Goal: Task Accomplishment & Management: Use online tool/utility

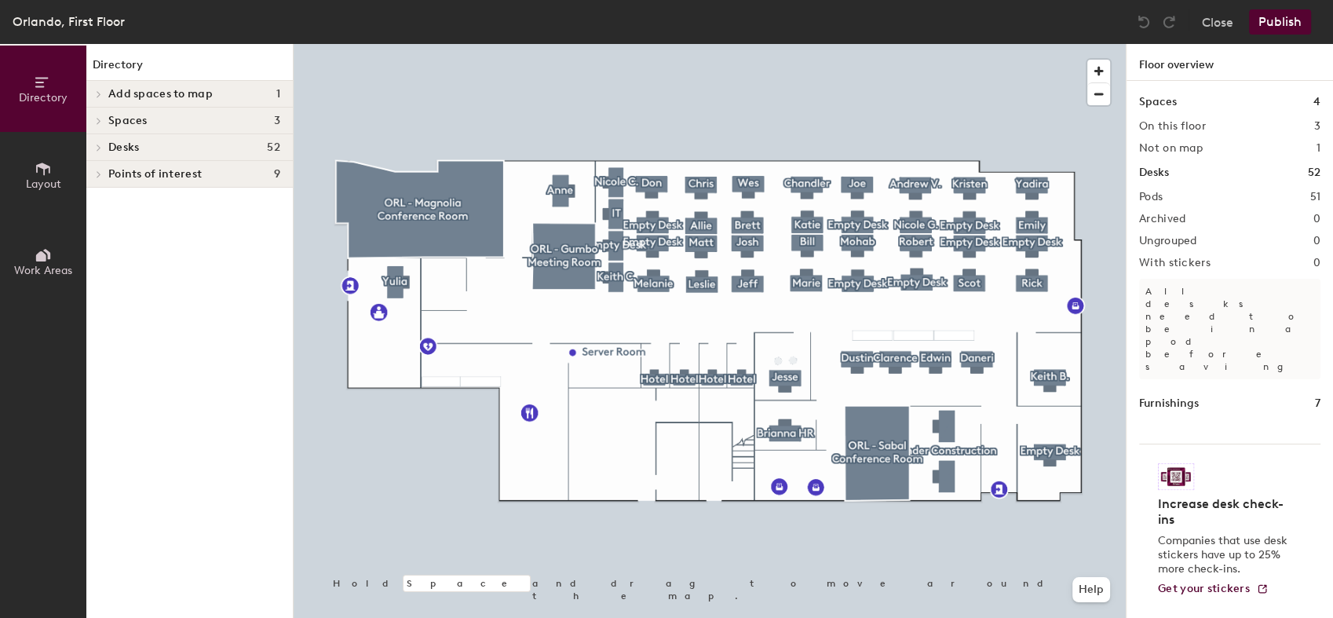
click at [854, 44] on div at bounding box center [710, 44] width 832 height 0
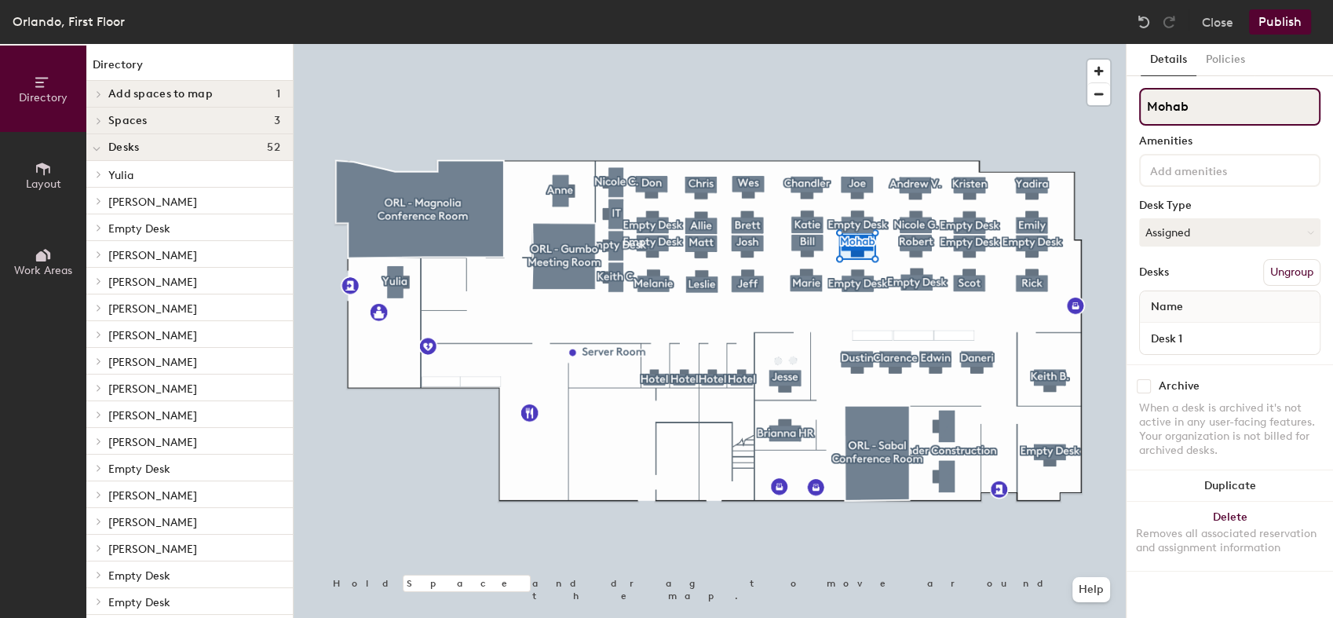
click at [1216, 108] on input "Mohab" at bounding box center [1229, 107] width 181 height 38
click at [1117, 107] on div "Directory Layout Work Areas Directory Add spaces to map 1 (Future offices) Spac…" at bounding box center [666, 331] width 1333 height 574
type input "Empty Desk"
click at [1260, 224] on button "Assigned" at bounding box center [1229, 232] width 181 height 28
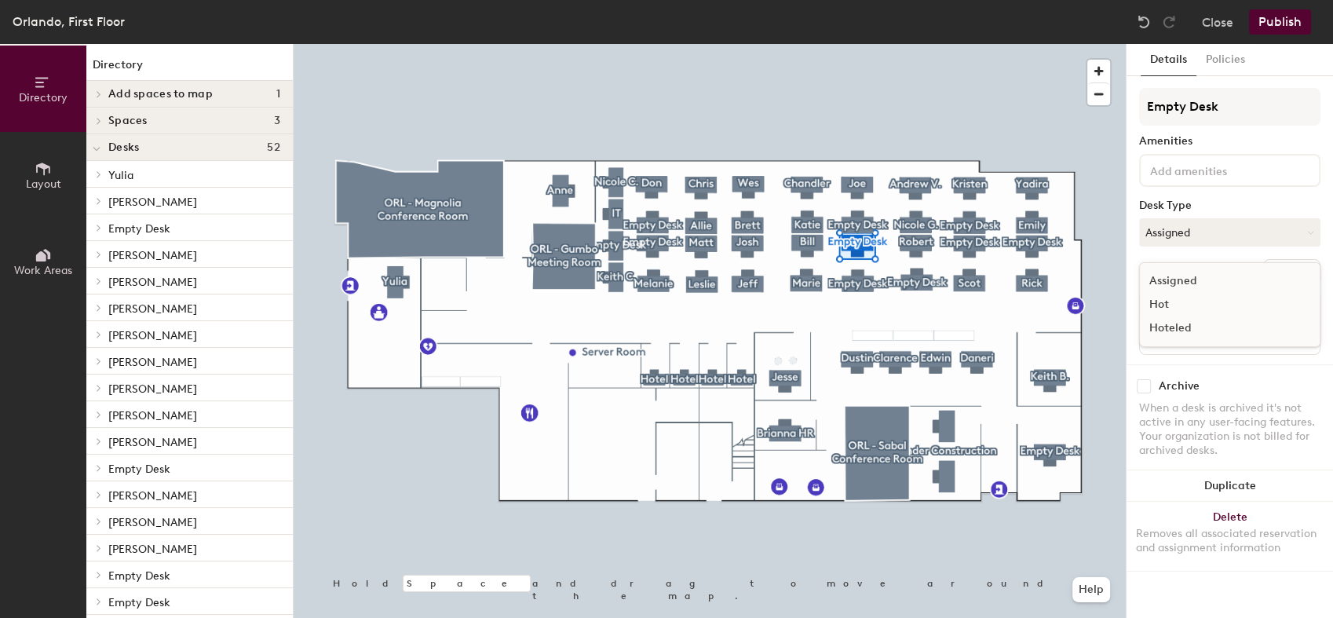
click at [1174, 330] on div "Hoteled" at bounding box center [1218, 328] width 157 height 24
click at [1287, 16] on button "Publish" at bounding box center [1280, 21] width 62 height 25
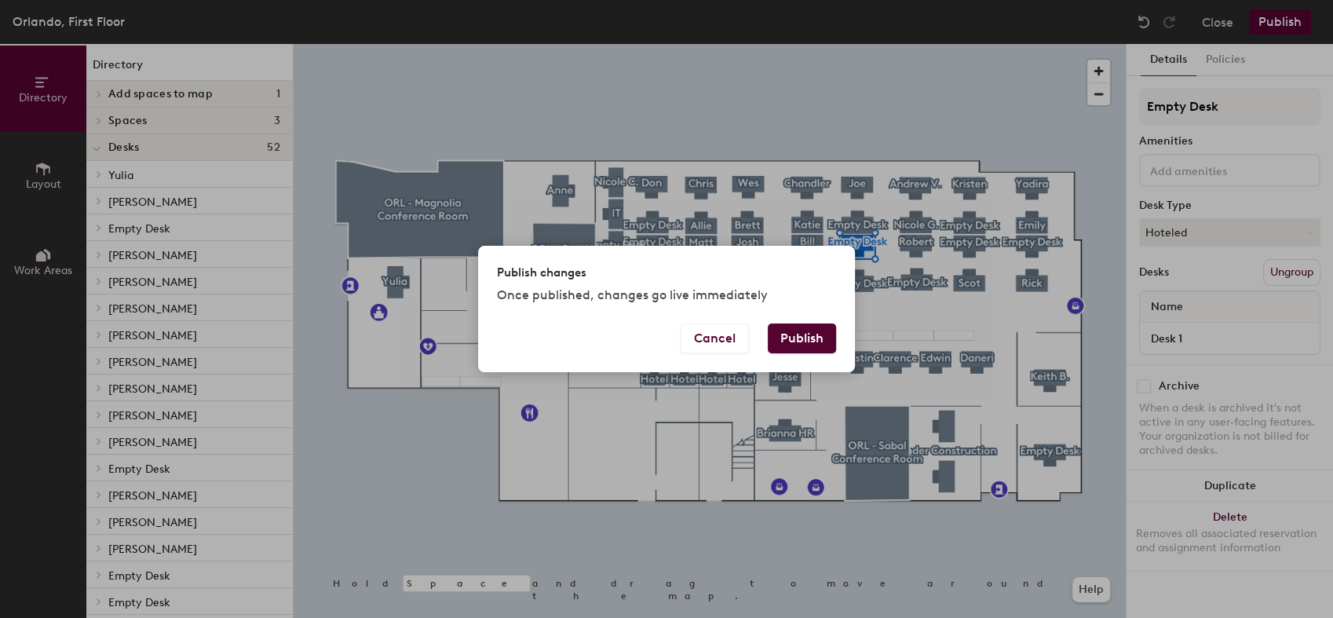
click at [787, 339] on button "Publish" at bounding box center [802, 338] width 68 height 30
